Goal: Book appointment/travel/reservation

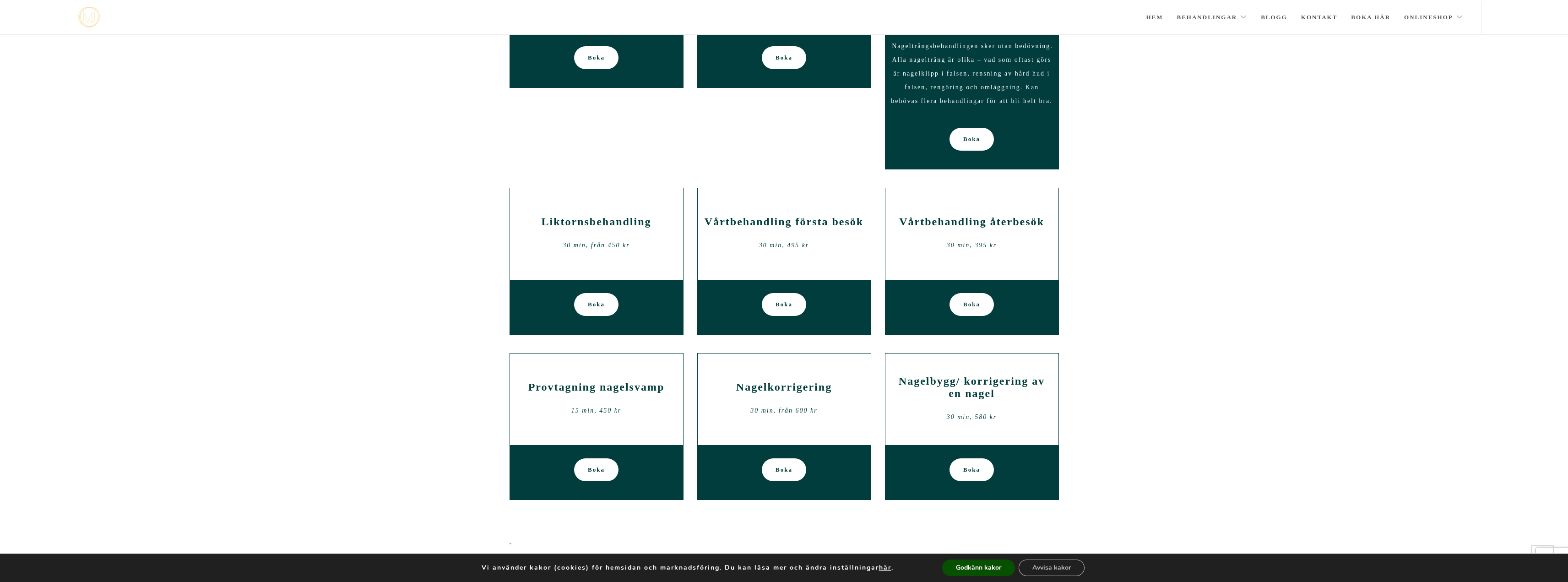
scroll to position [460, 0]
click at [779, 225] on h2 "Vårtbehandling första besök" at bounding box center [784, 222] width 159 height 12
click at [780, 304] on span "Boka" at bounding box center [784, 304] width 17 height 23
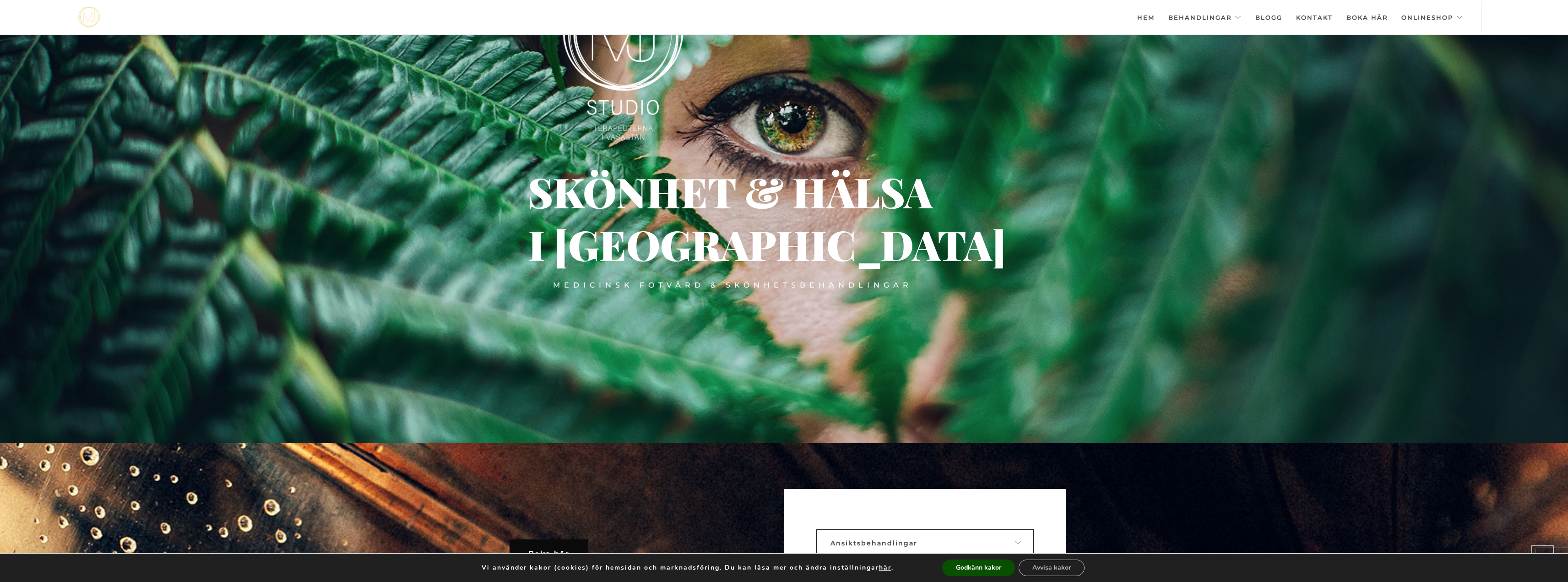
scroll to position [146, 0]
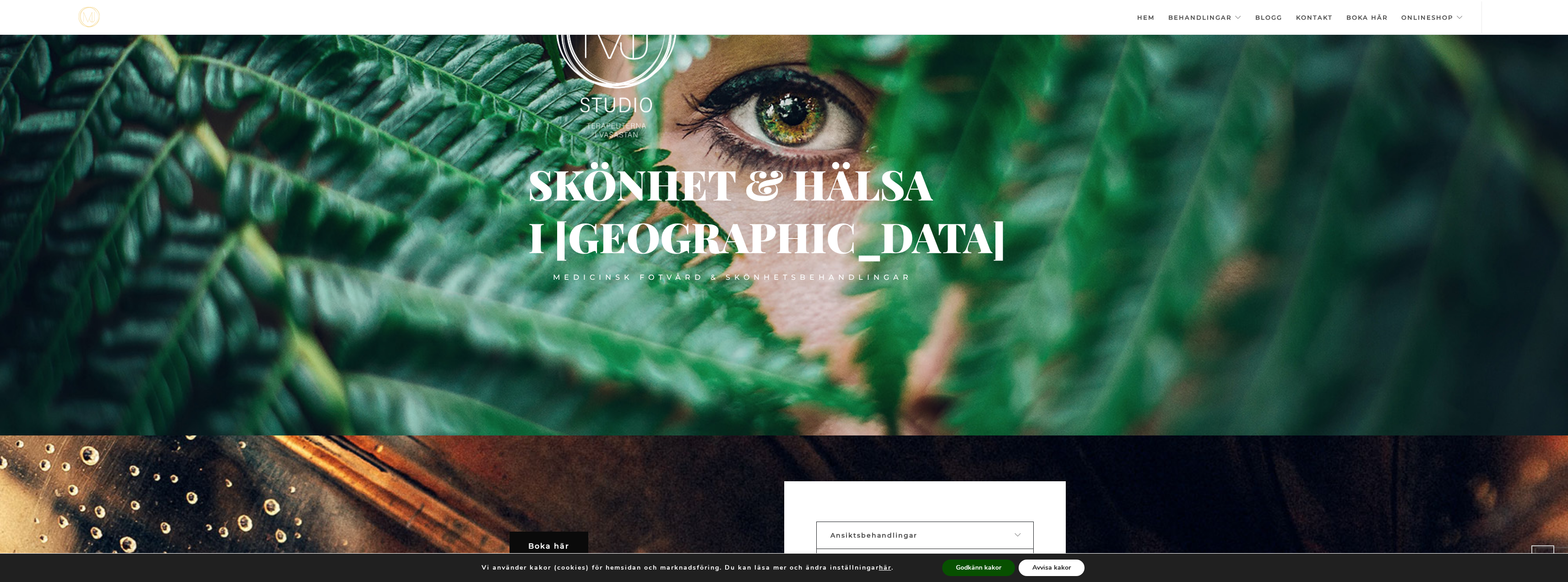
drag, startPoint x: 1052, startPoint y: 570, endPoint x: 1072, endPoint y: 552, distance: 26.9
click at [1053, 568] on button "Avvisa kakor" at bounding box center [1052, 567] width 66 height 17
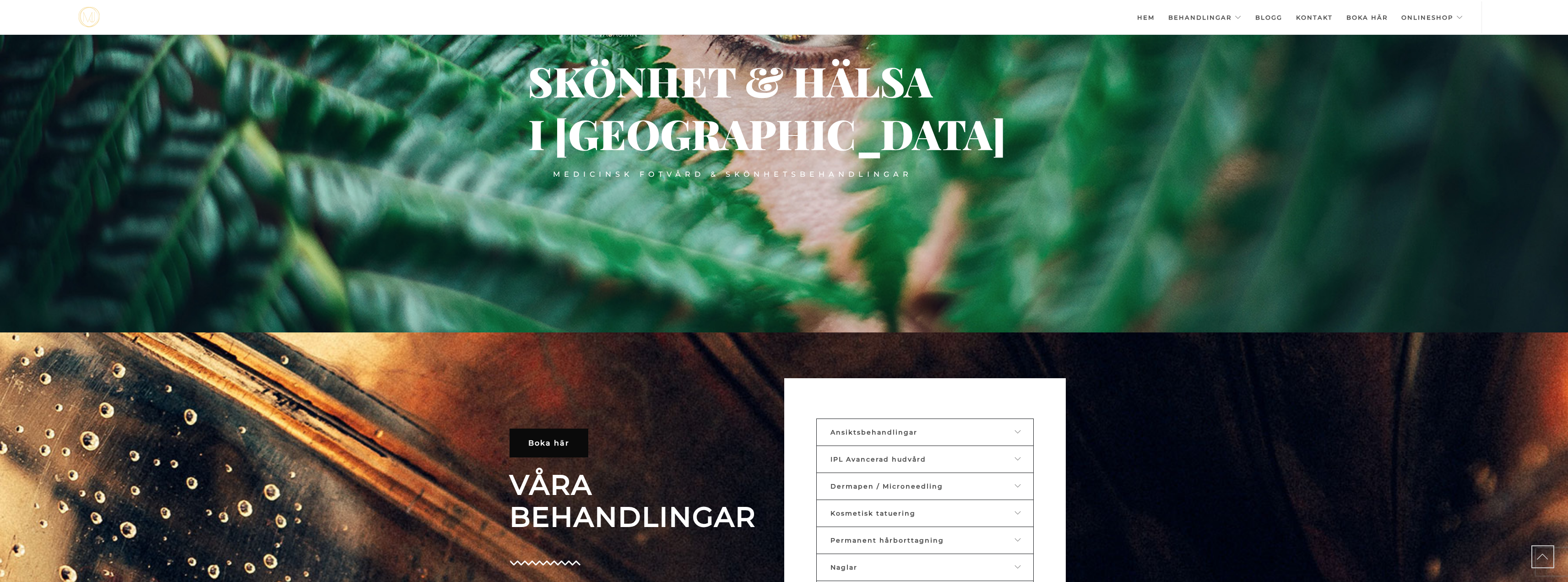
scroll to position [282, 0]
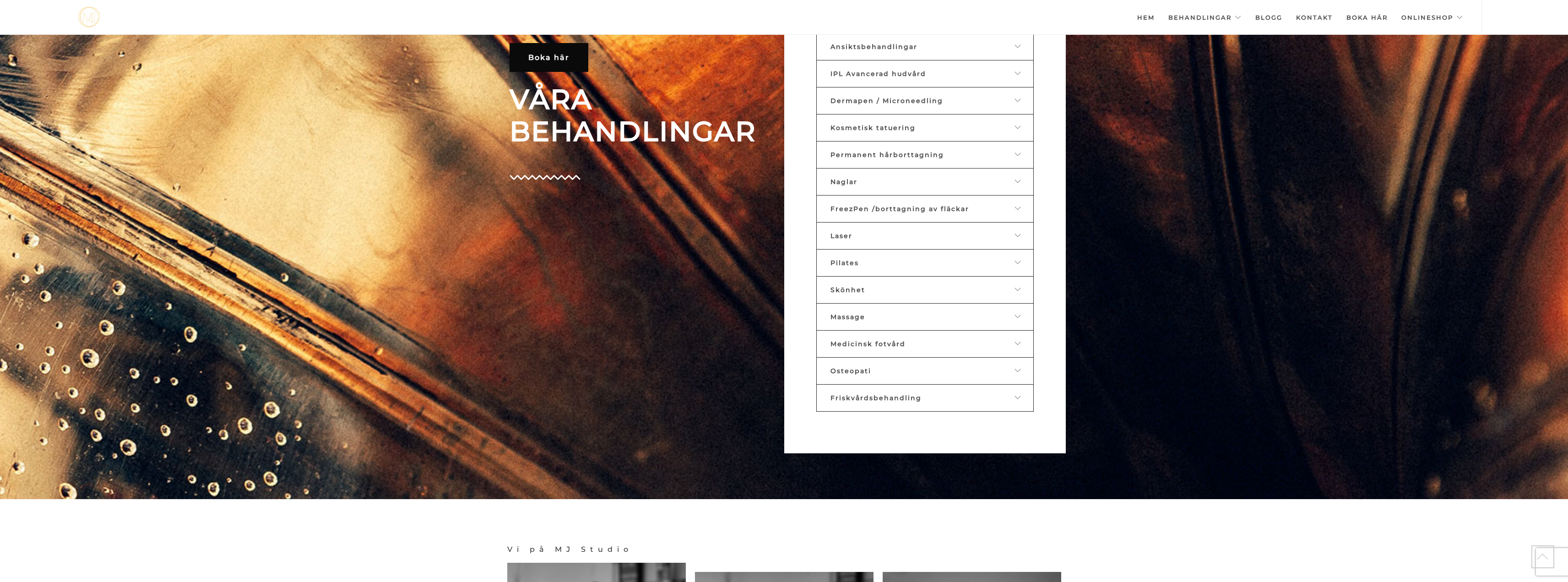
scroll to position [637, 0]
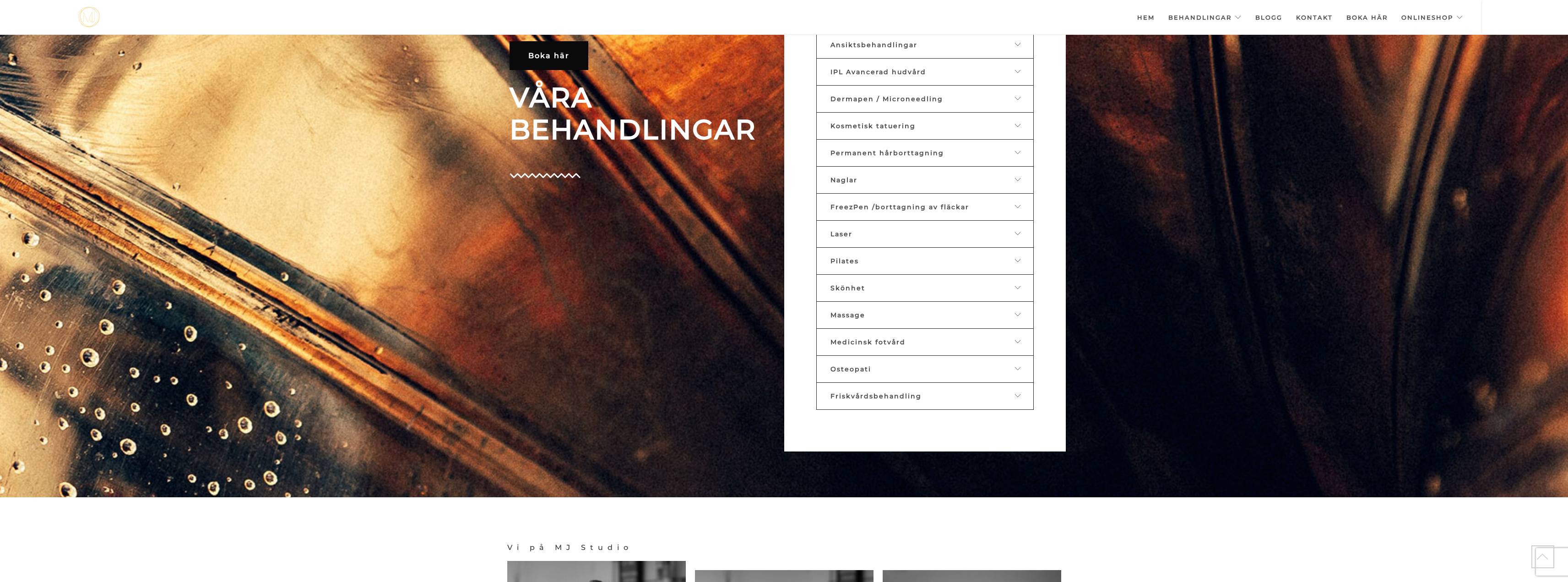
click at [1021, 341] on icon at bounding box center [1018, 341] width 7 height 6
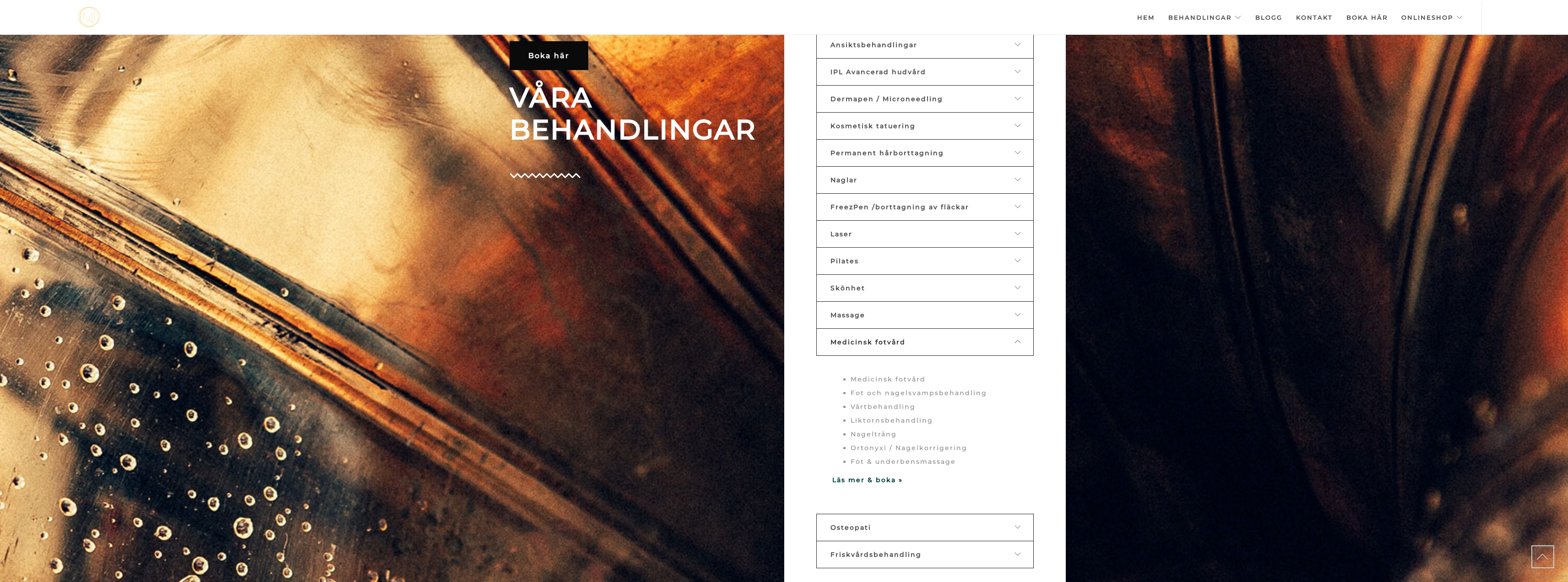
click at [893, 407] on li "Vårtbehandling" at bounding box center [934, 407] width 167 height 14
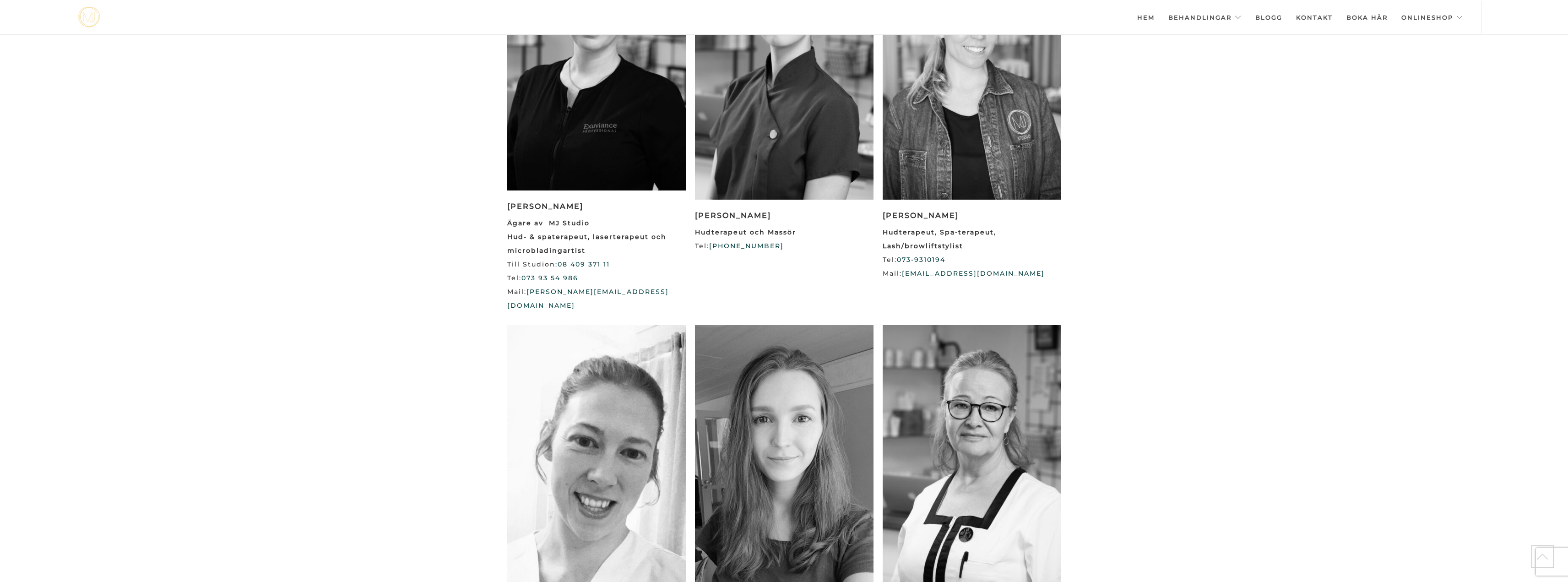
scroll to position [1438, 0]
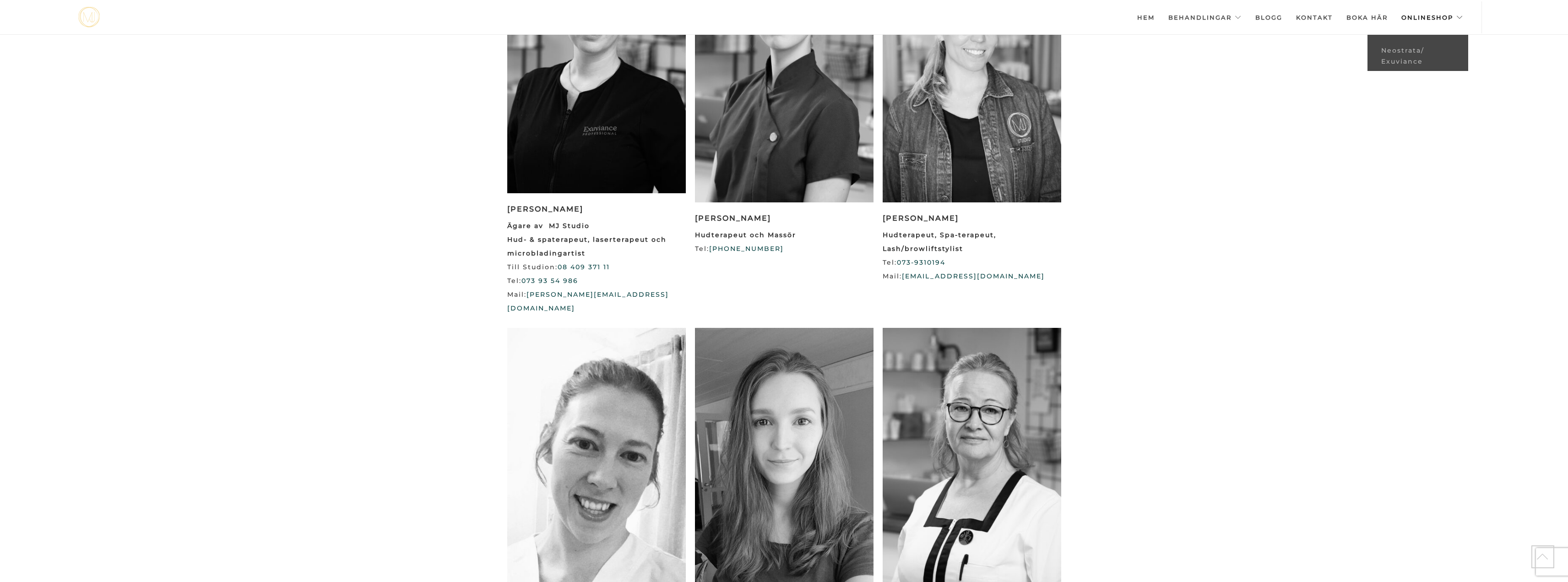
click at [1447, 13] on link "Onlineshop" at bounding box center [1433, 17] width 62 height 32
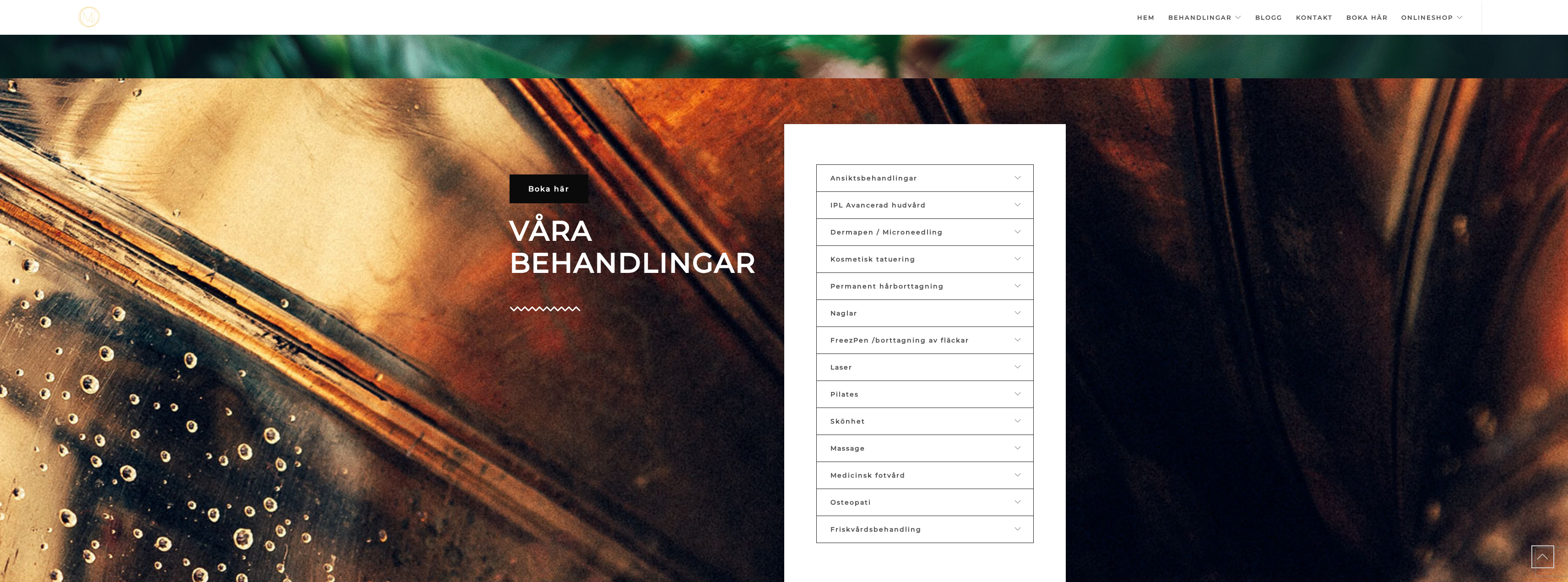
scroll to position [500, 0]
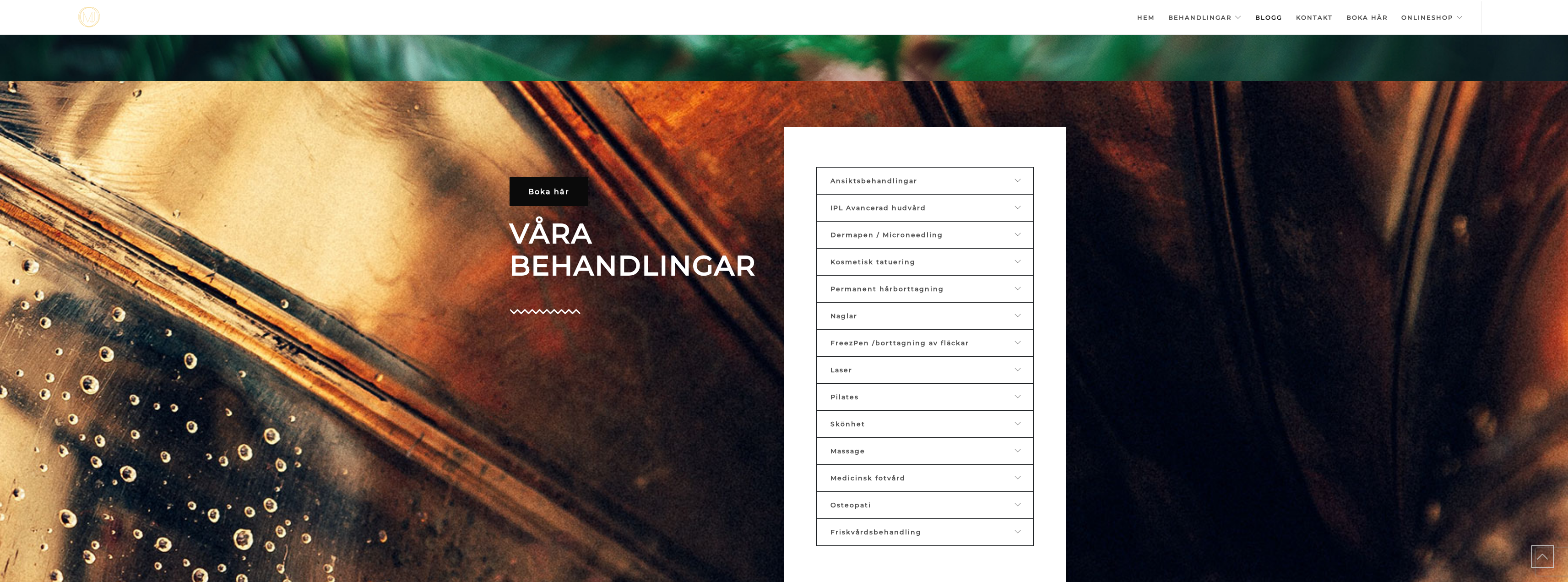
click at [1273, 19] on link "Blogg" at bounding box center [1269, 17] width 27 height 32
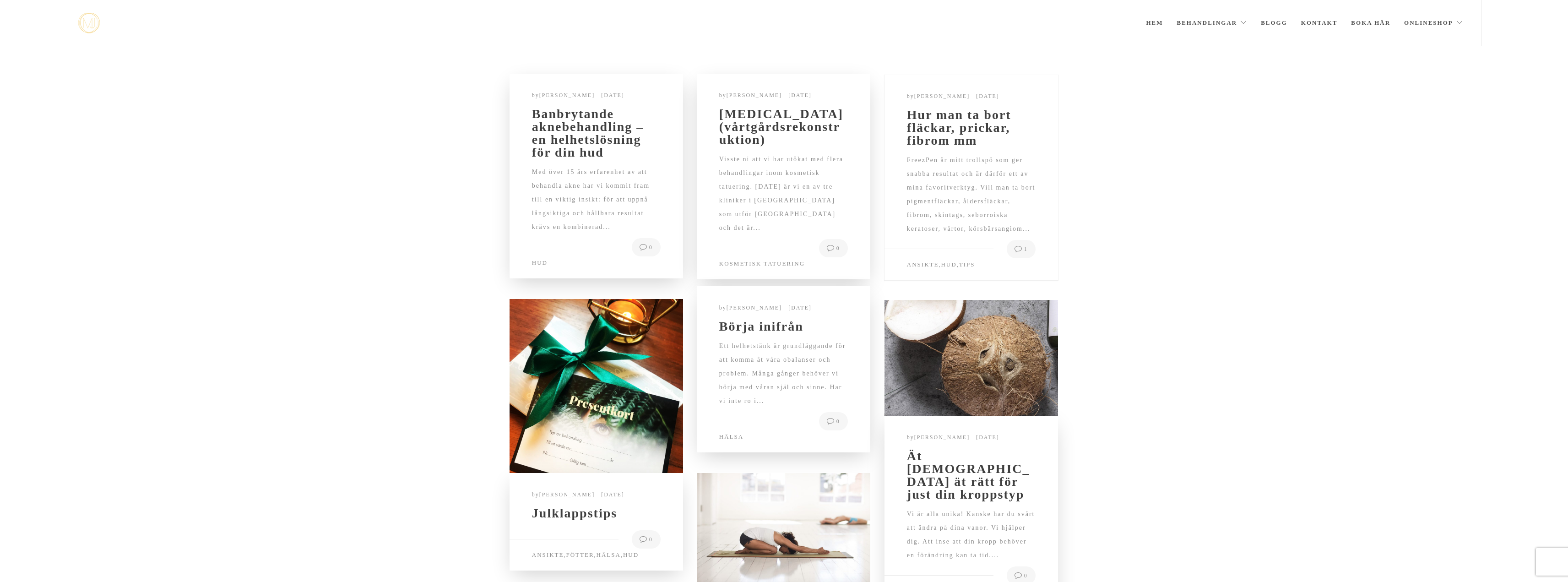
click at [976, 239] on div "FreezPen är mitt trollspö som ger snabba resultat och är därför ett av mina fav…" at bounding box center [971, 201] width 128 height 96
click at [955, 122] on h2 "Hur man ta bort fläckar, prickar, fibrom mm" at bounding box center [971, 127] width 128 height 39
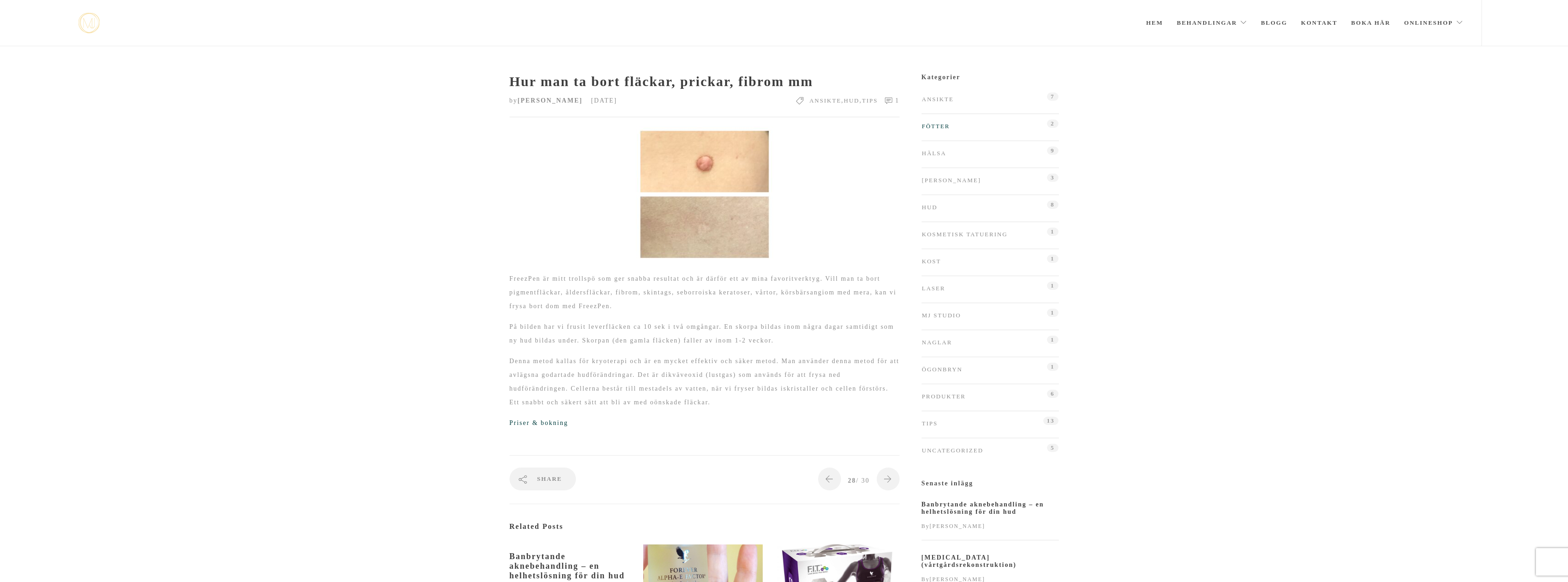
click at [939, 127] on link "Fötter" at bounding box center [936, 126] width 28 height 14
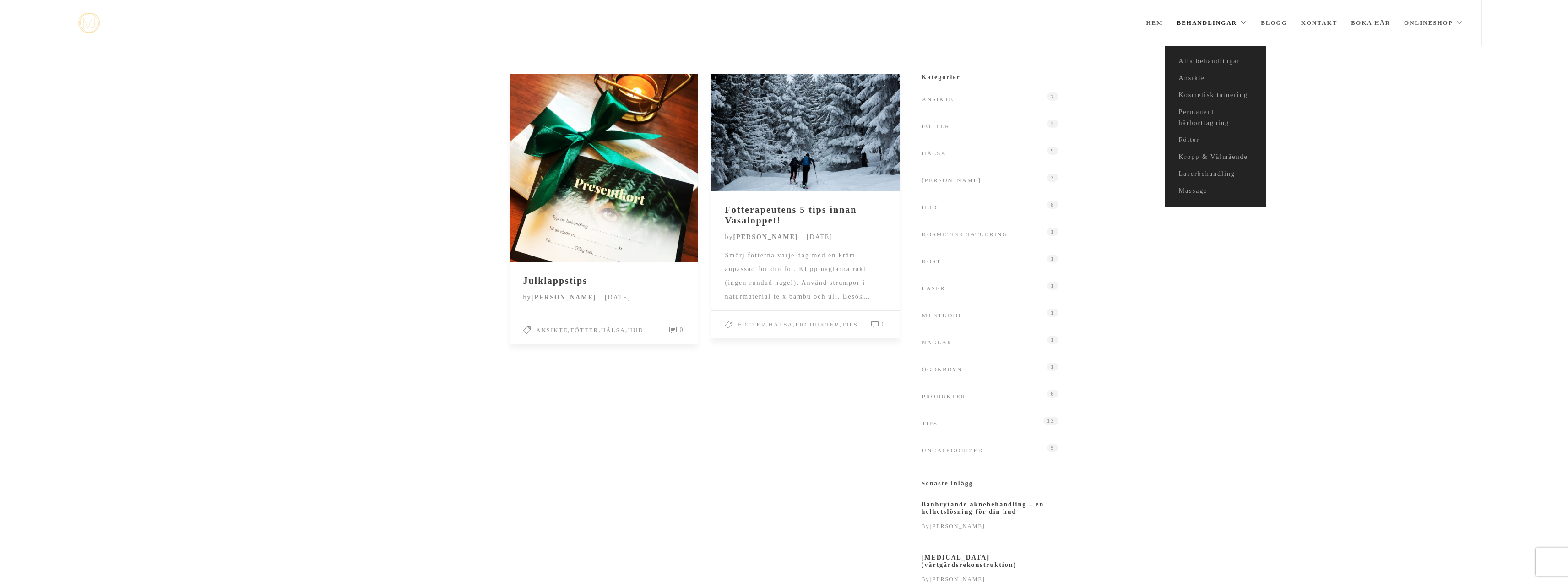
click at [1207, 23] on link "Behandlingar" at bounding box center [1212, 23] width 71 height 46
click at [1191, 139] on link "Fötter" at bounding box center [1215, 140] width 100 height 17
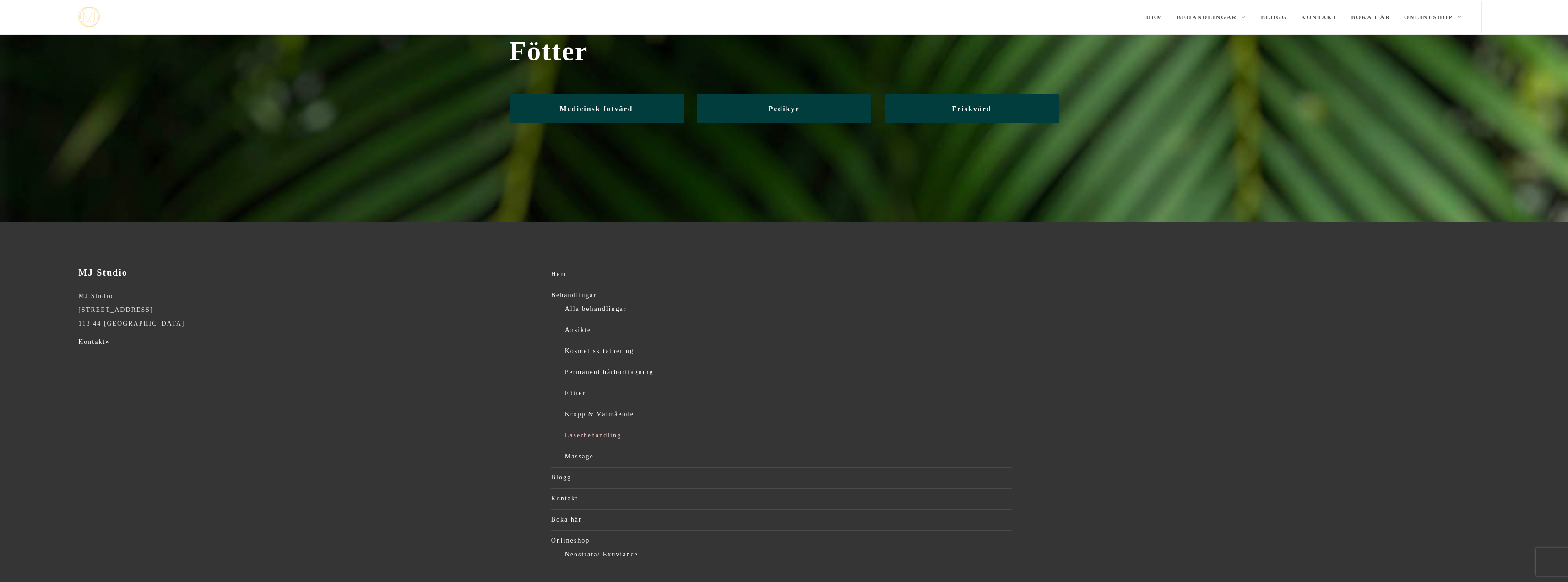
scroll to position [37, 0]
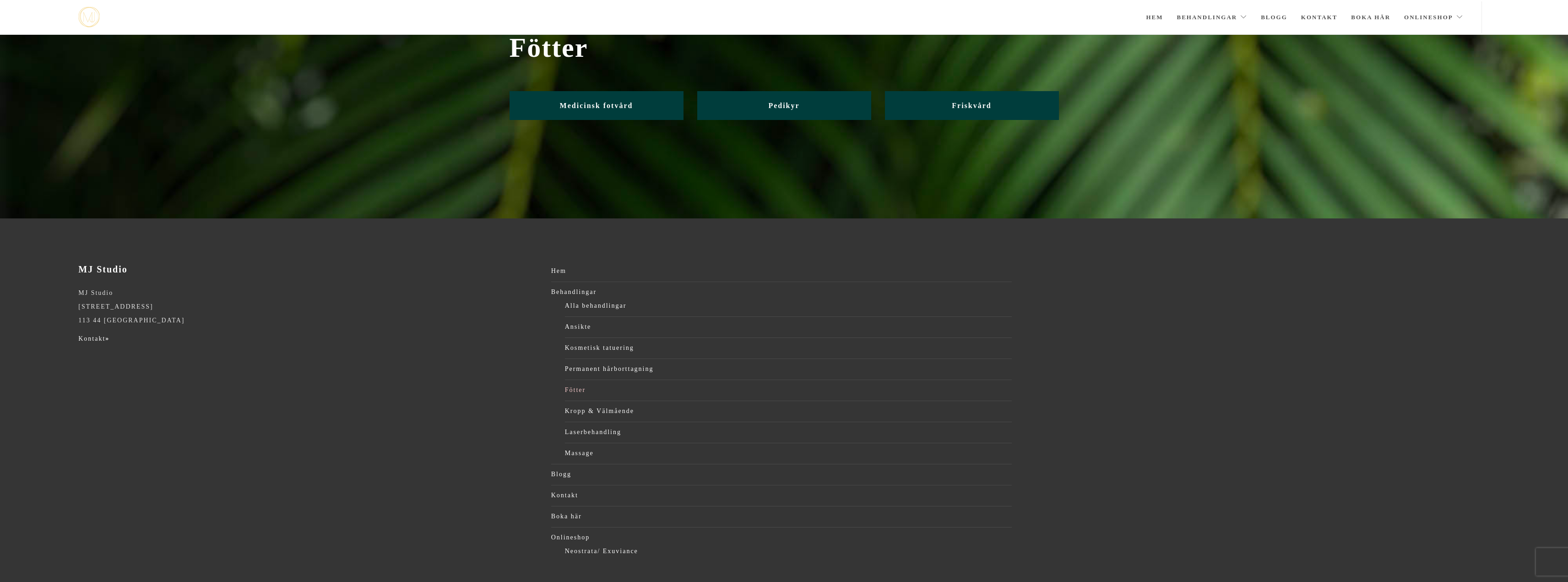
click at [577, 387] on link "Fötter" at bounding box center [788, 390] width 447 height 14
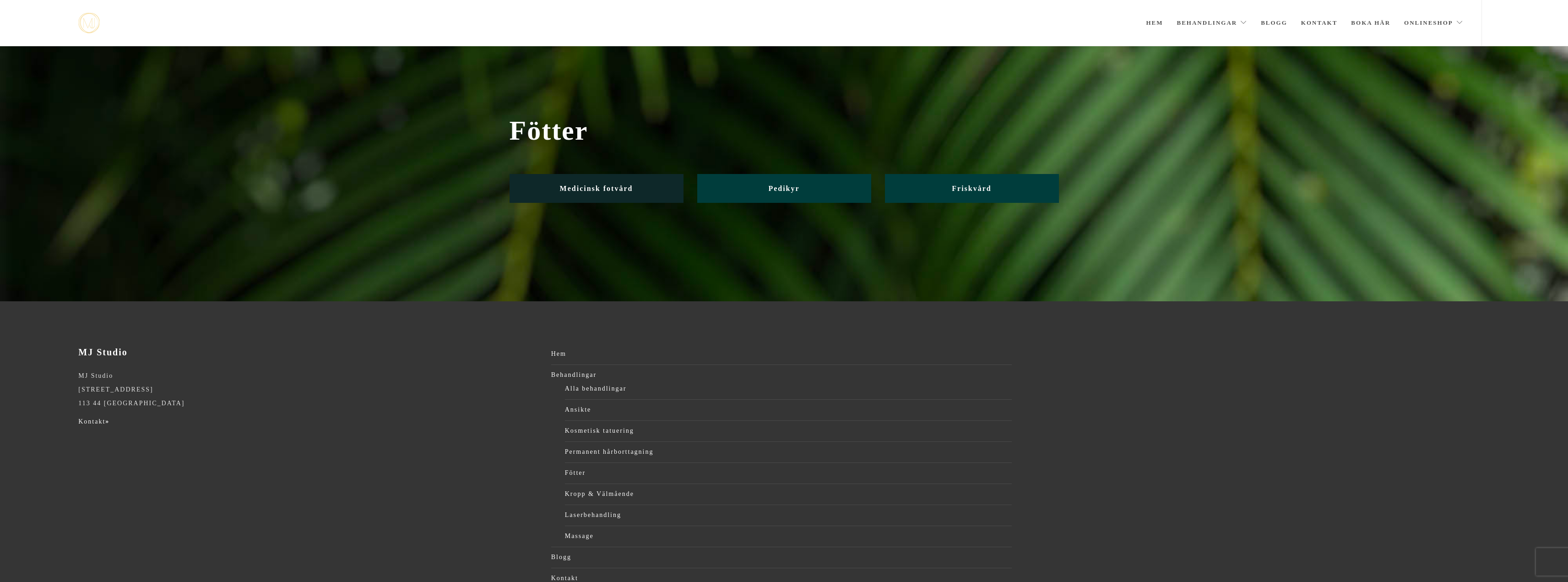
click at [571, 188] on span "Medicinsk fotvård" at bounding box center [597, 188] width 74 height 8
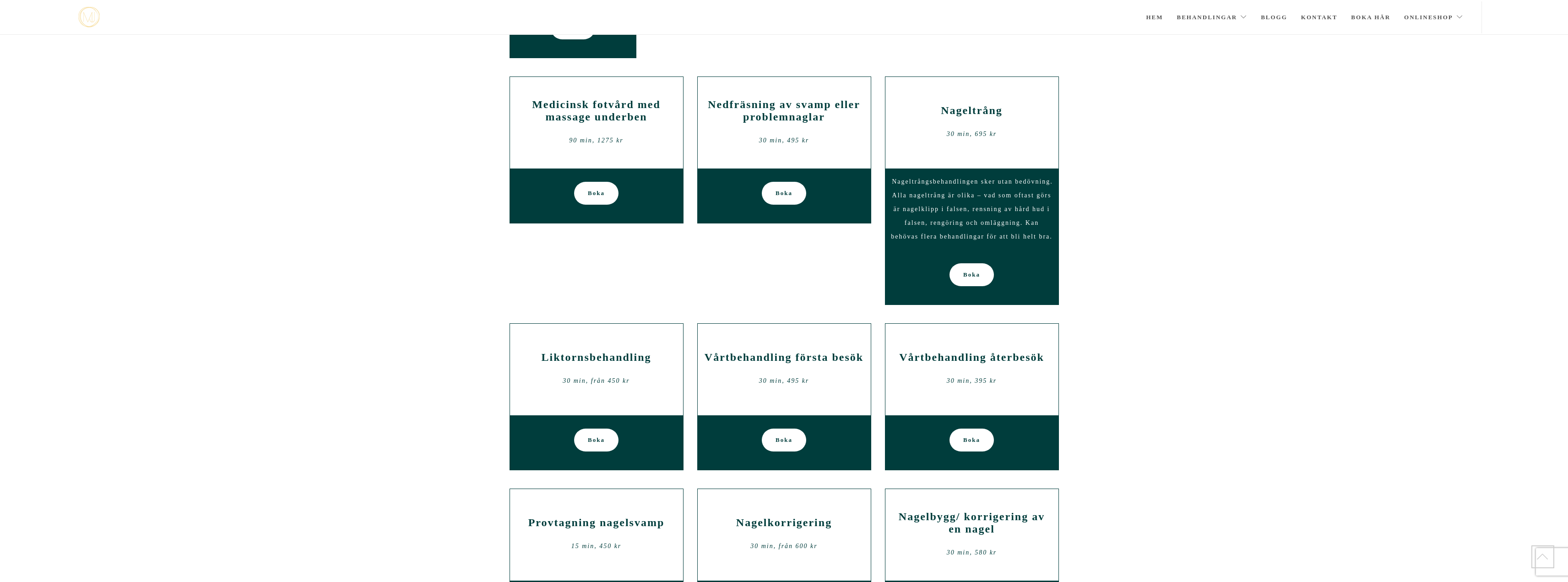
scroll to position [329, 0]
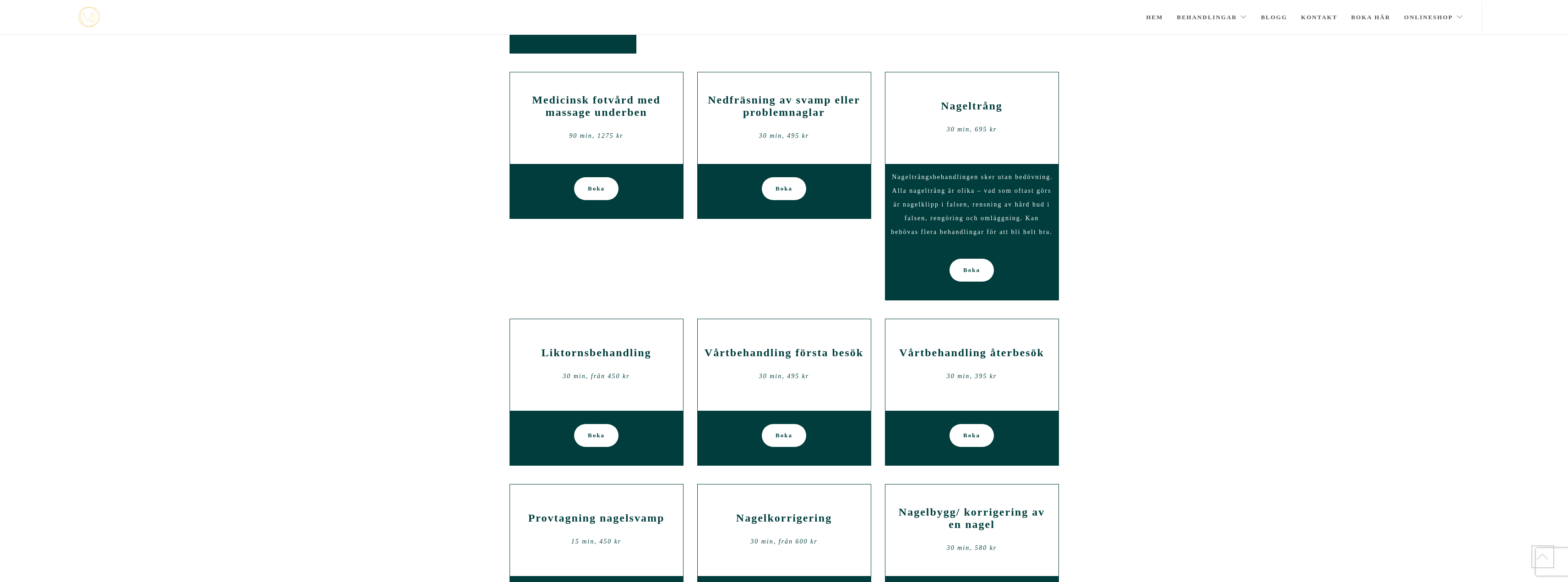
click at [770, 357] on h2 "Vårtbehandling första besök" at bounding box center [784, 352] width 159 height 12
click at [775, 432] on link "Boka" at bounding box center [784, 435] width 45 height 23
